Goal: Check status

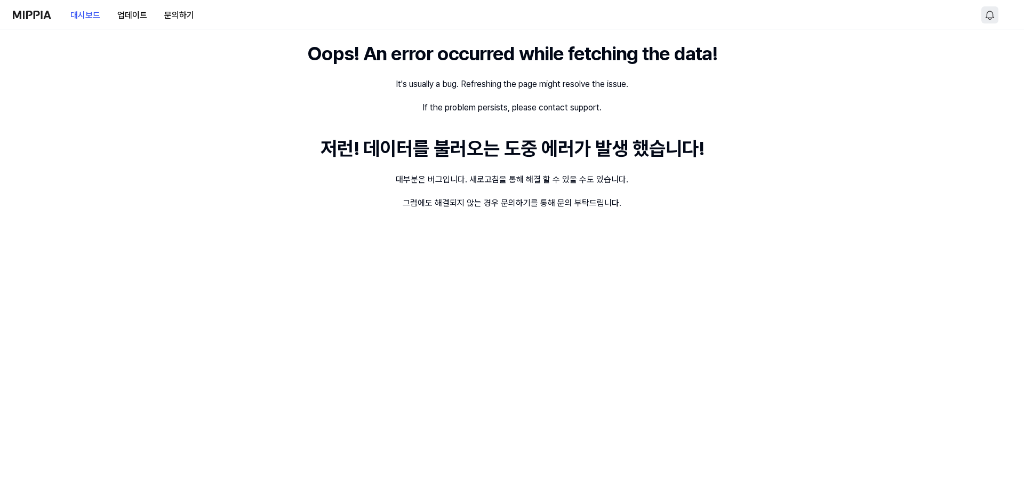
click at [990, 15] on html "대시보드 업데이트 문의하기 Oops! An error occurred while fetching the data! It's usually a …" at bounding box center [512, 252] width 1024 height 504
click at [895, 45] on div "알림" at bounding box center [938, 43] width 165 height 30
